Goal: Information Seeking & Learning: Learn about a topic

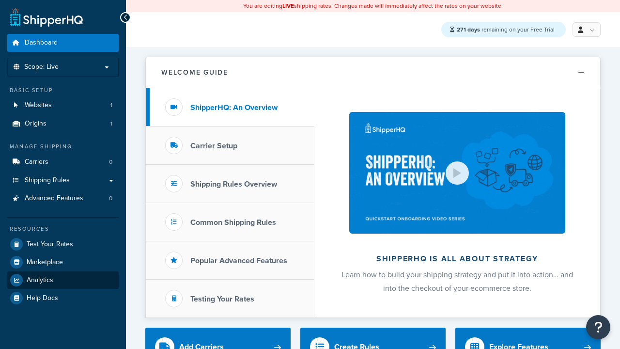
click at [40, 279] on span "Analytics" at bounding box center [40, 280] width 27 height 8
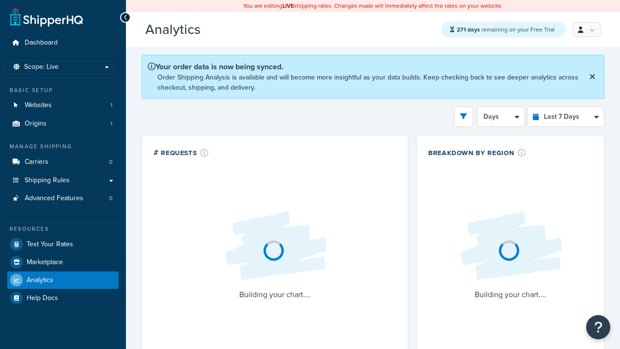
select select "last_7_days"
click at [464, 117] on icon "open filter drawer" at bounding box center [463, 116] width 7 height 7
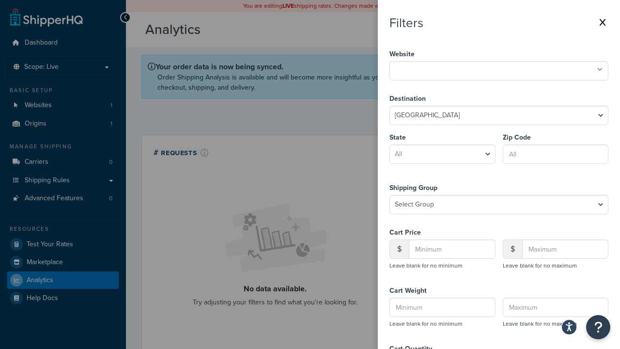
click at [600, 70] on icon at bounding box center [600, 70] width 5 height 6
select select "CA"
type input "92612"
type input "20"
type input "500"
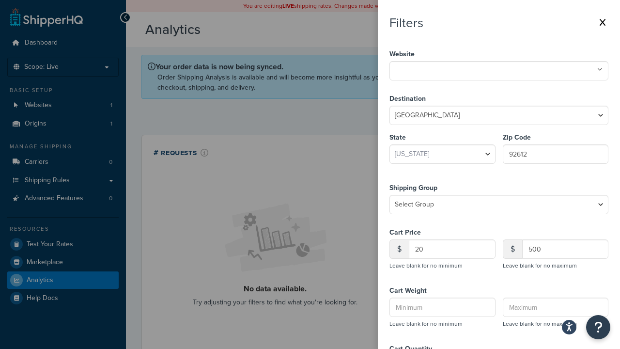
type input "1"
type input "20"
type input "5"
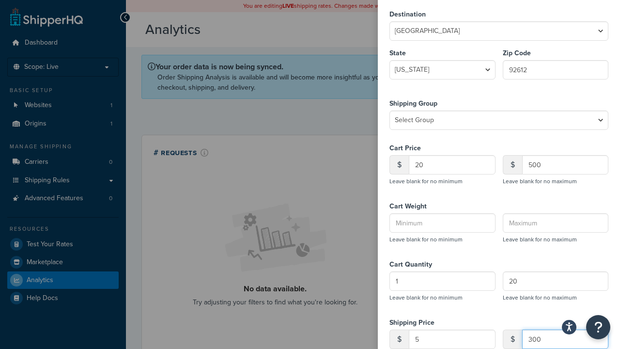
type input "300"
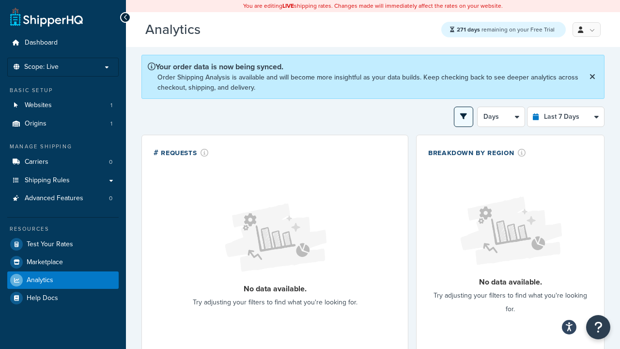
click at [460, 117] on button "open filter drawer" at bounding box center [463, 117] width 19 height 20
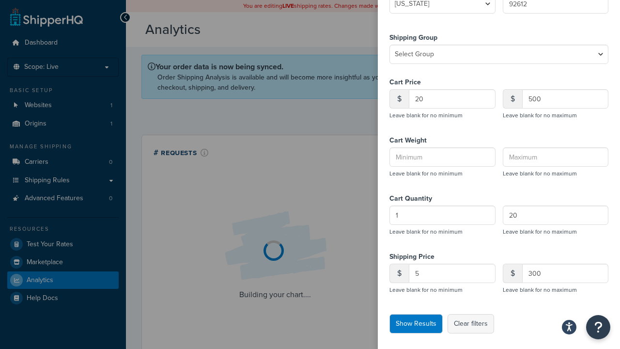
click at [470, 324] on button "Clear filters" at bounding box center [471, 323] width 47 height 19
select select
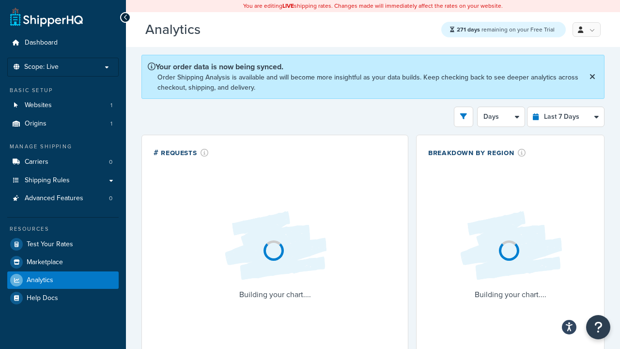
select select "1d"
select select "last_3_months"
select select "1w"
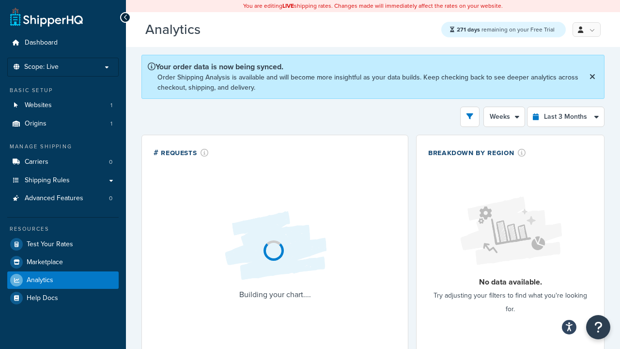
select select "last_7_days"
select select "1d"
